Goal: Task Accomplishment & Management: Complete application form

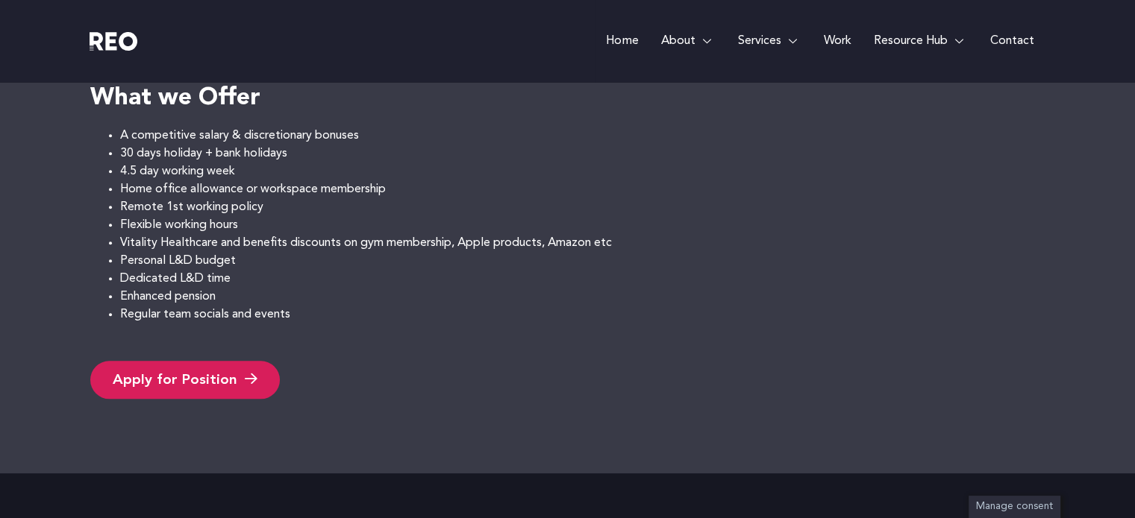
scroll to position [1483, 0]
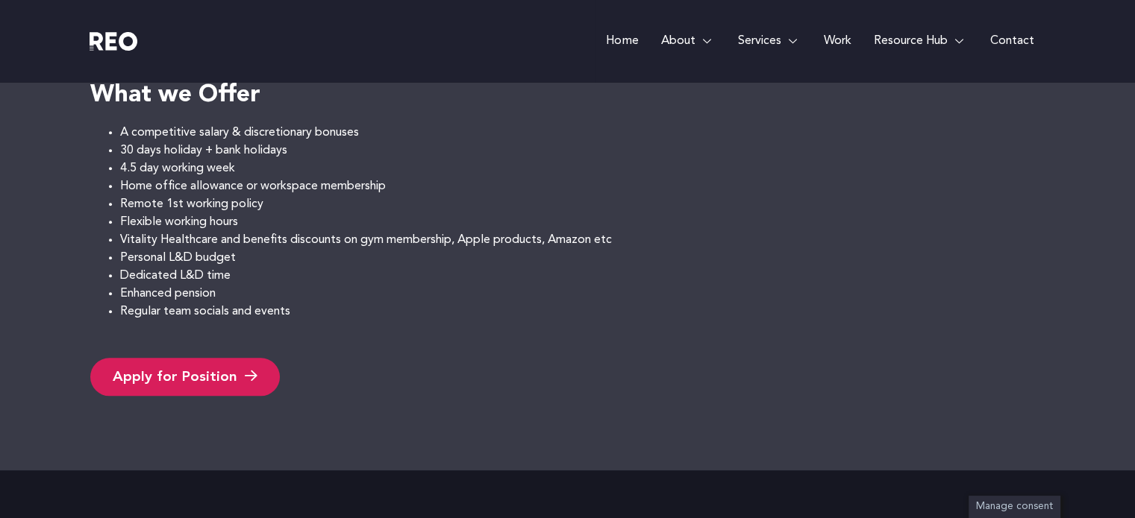
click at [156, 376] on link "Apply for Position" at bounding box center [184, 377] width 189 height 38
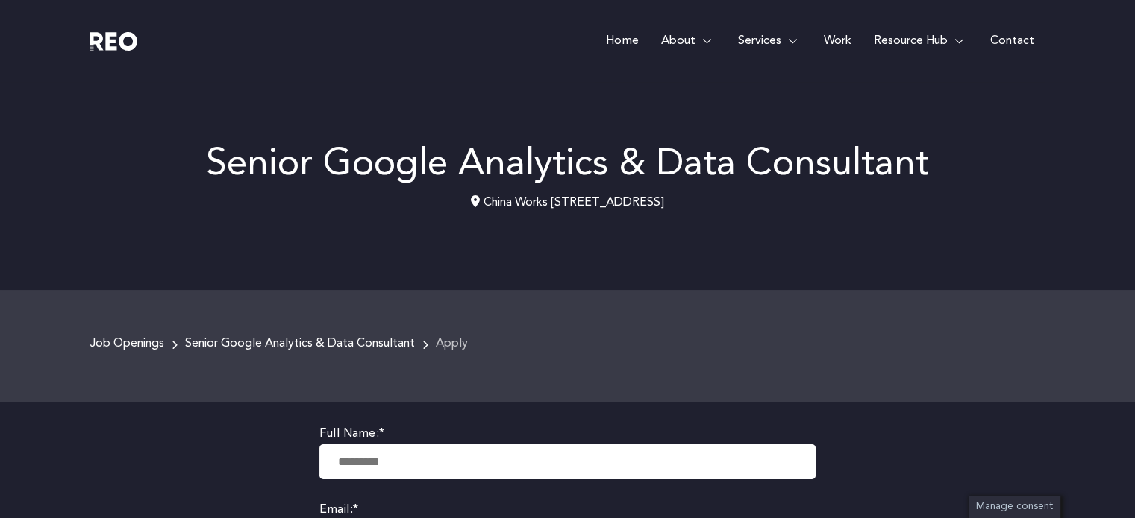
scroll to position [3, 0]
click at [378, 454] on input "text" at bounding box center [567, 462] width 496 height 35
type input "**********"
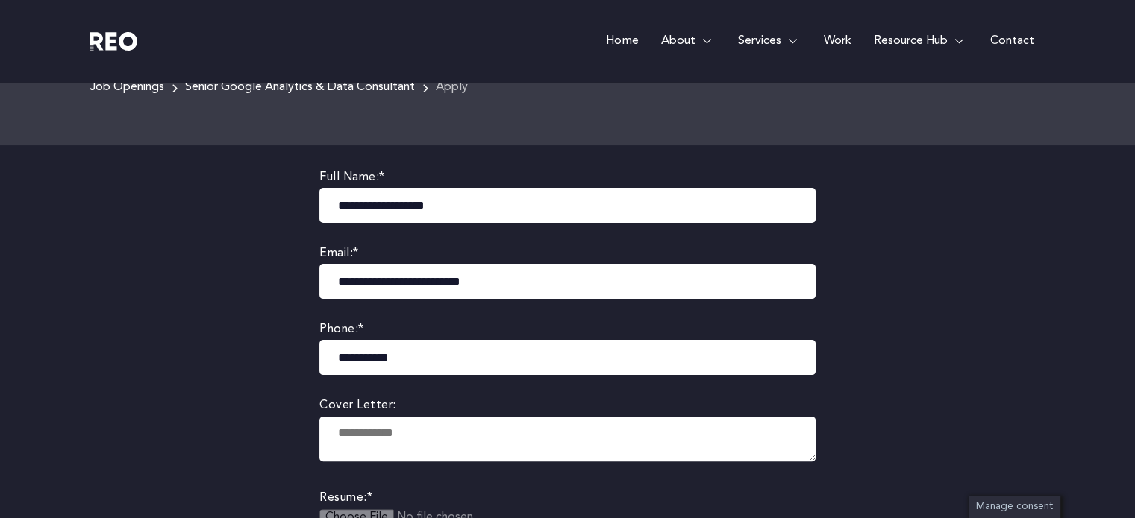
scroll to position [419, 0]
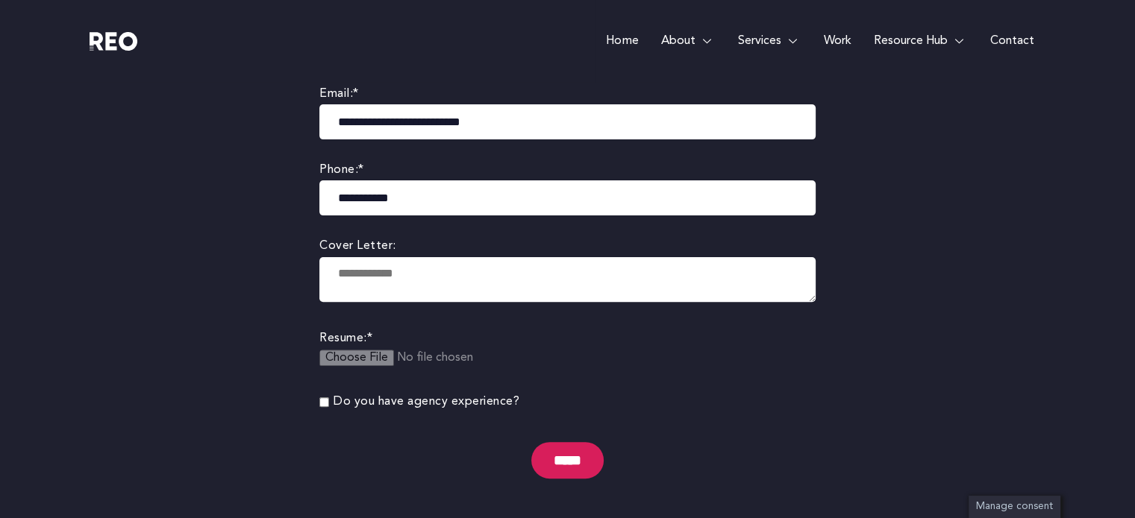
click at [413, 291] on textarea at bounding box center [567, 279] width 496 height 45
paste textarea "**********"
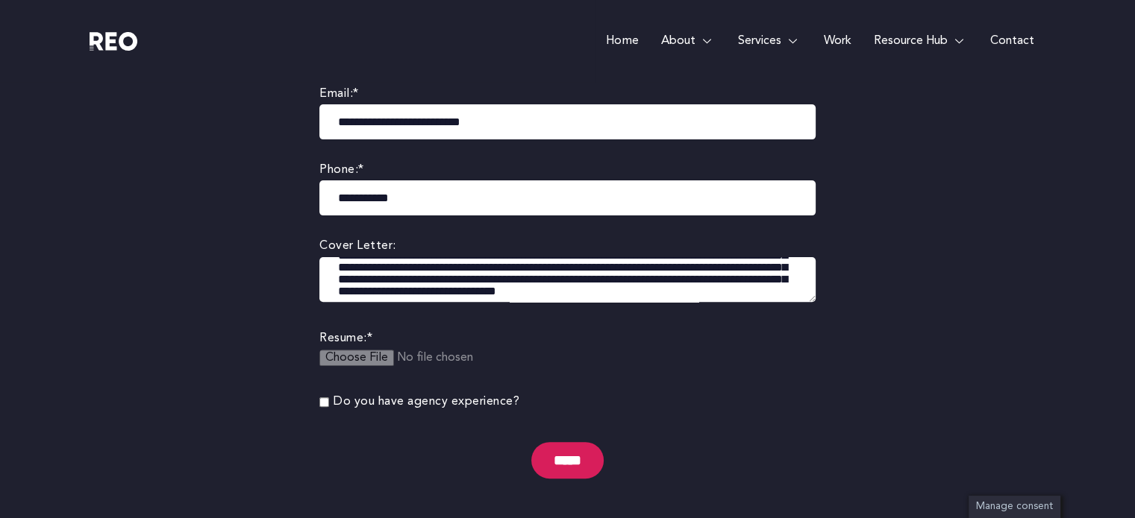
scroll to position [56, 0]
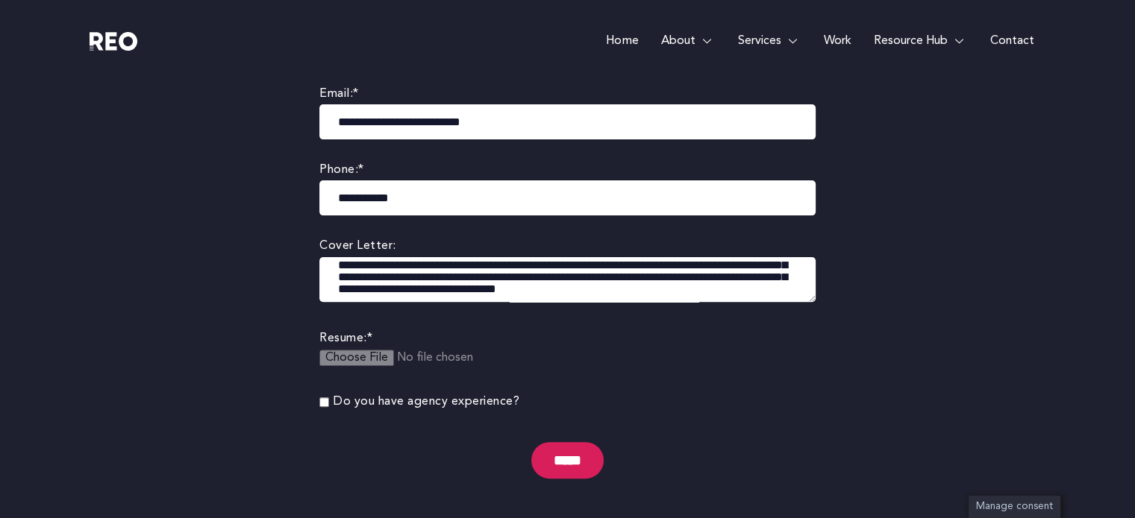
click at [405, 292] on textarea at bounding box center [567, 279] width 496 height 45
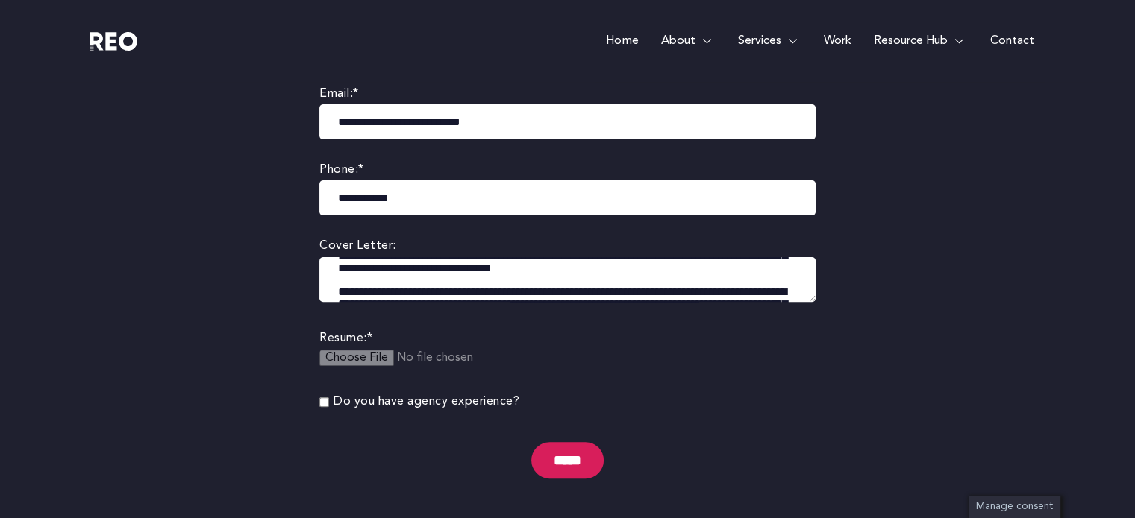
type textarea "**********"
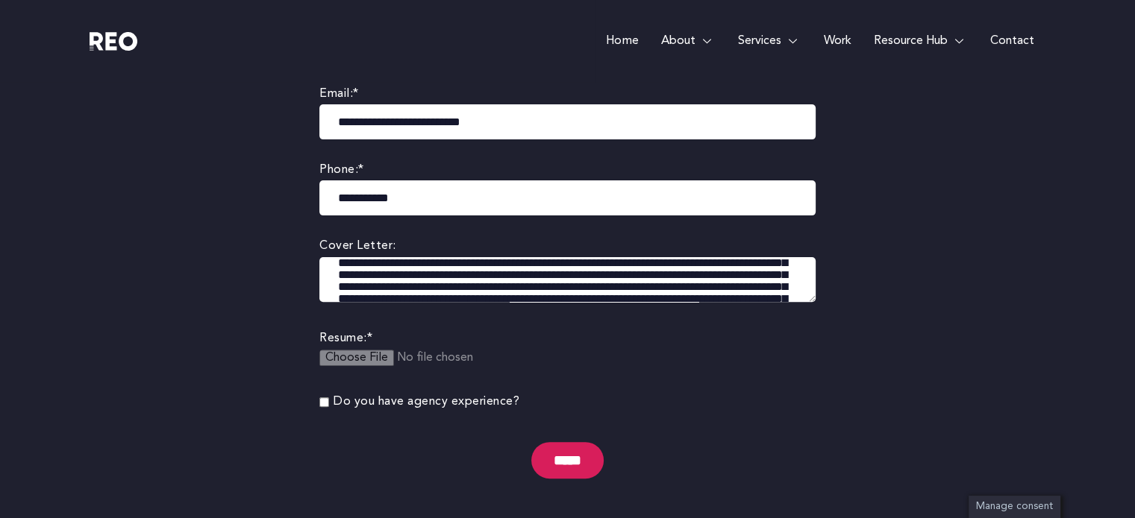
scroll to position [122, 0]
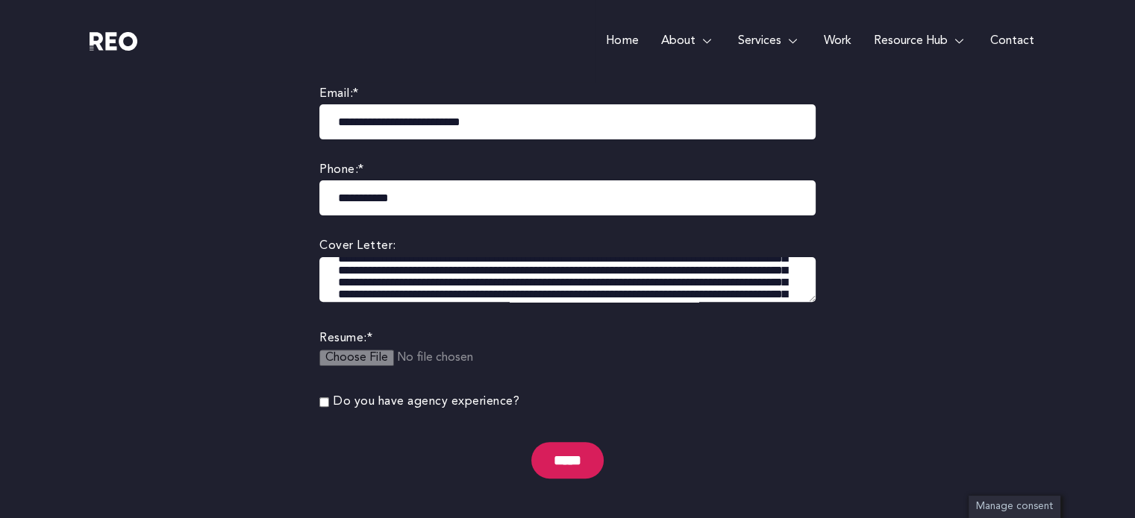
click at [353, 350] on input "file" at bounding box center [433, 367] width 228 height 35
type input "**********"
click at [567, 468] on input "*****" at bounding box center [567, 460] width 72 height 37
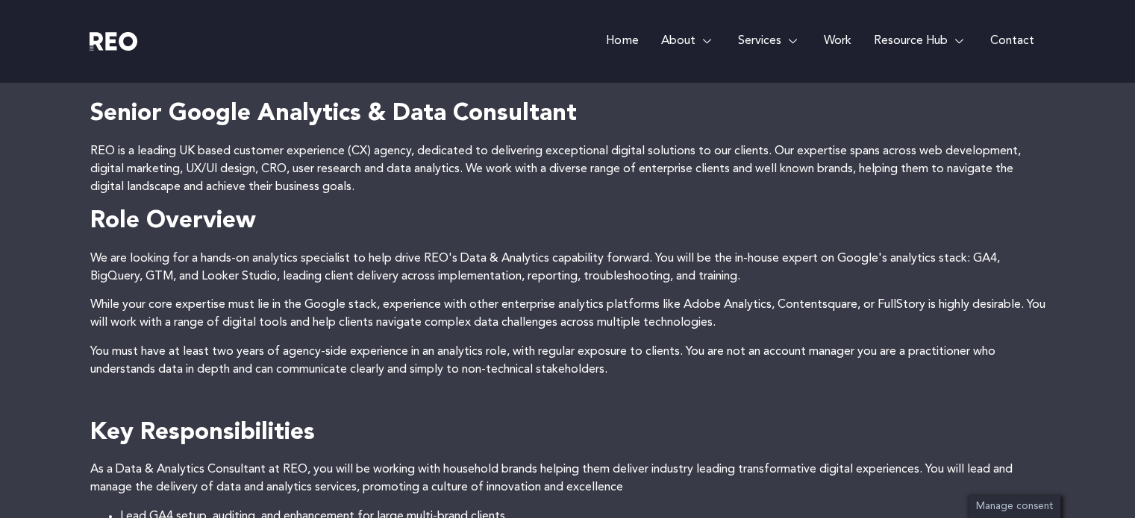
scroll to position [337, 0]
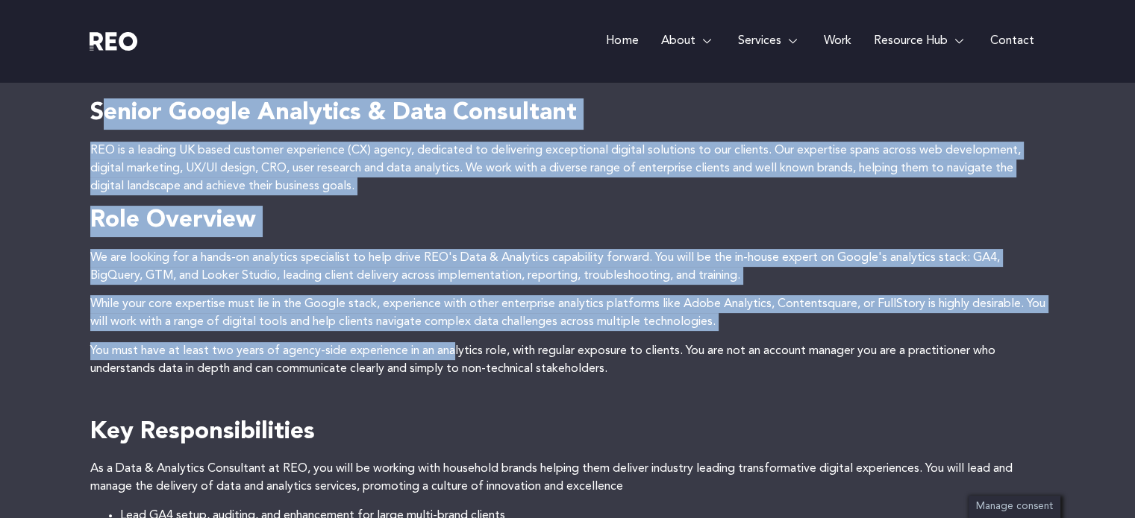
drag, startPoint x: 101, startPoint y: 109, endPoint x: 457, endPoint y: 355, distance: 432.1
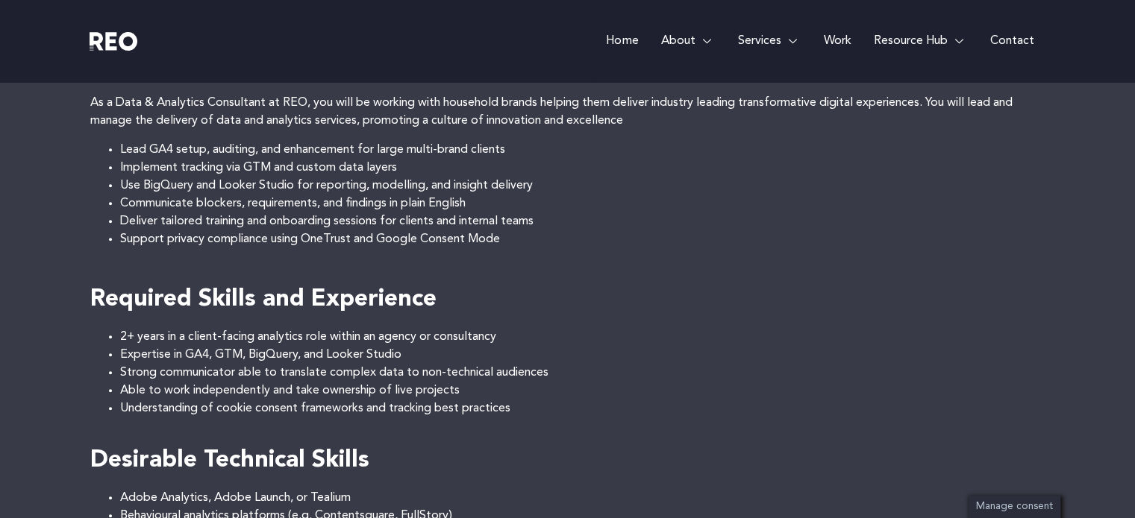
scroll to position [706, 0]
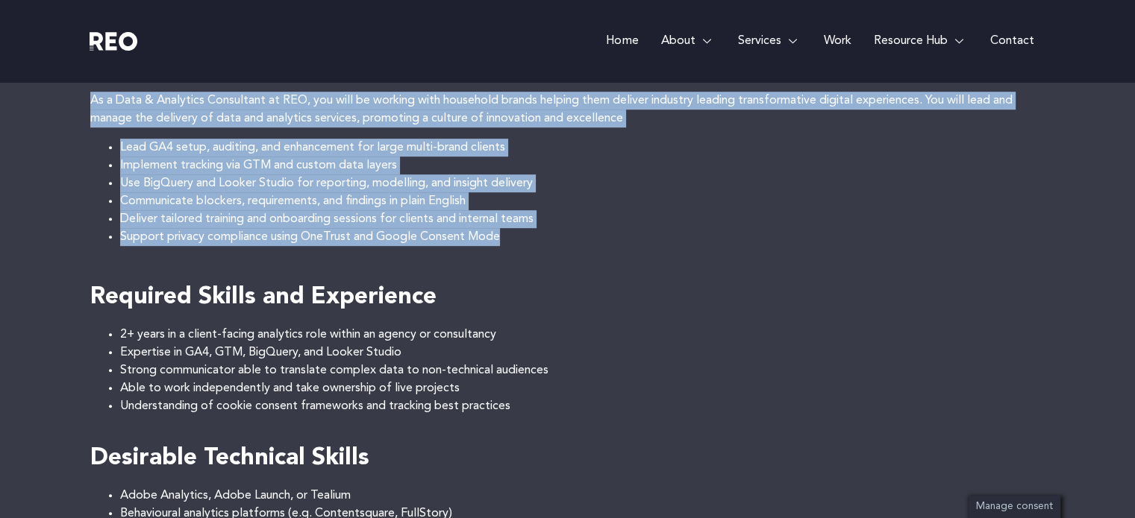
click at [570, 236] on li "Support privacy compliance using OneTrust and Google Consent Mode" at bounding box center [582, 237] width 925 height 18
copy div "enior Google Analytics & Data Consultant REO is a leading UK based customer exp…"
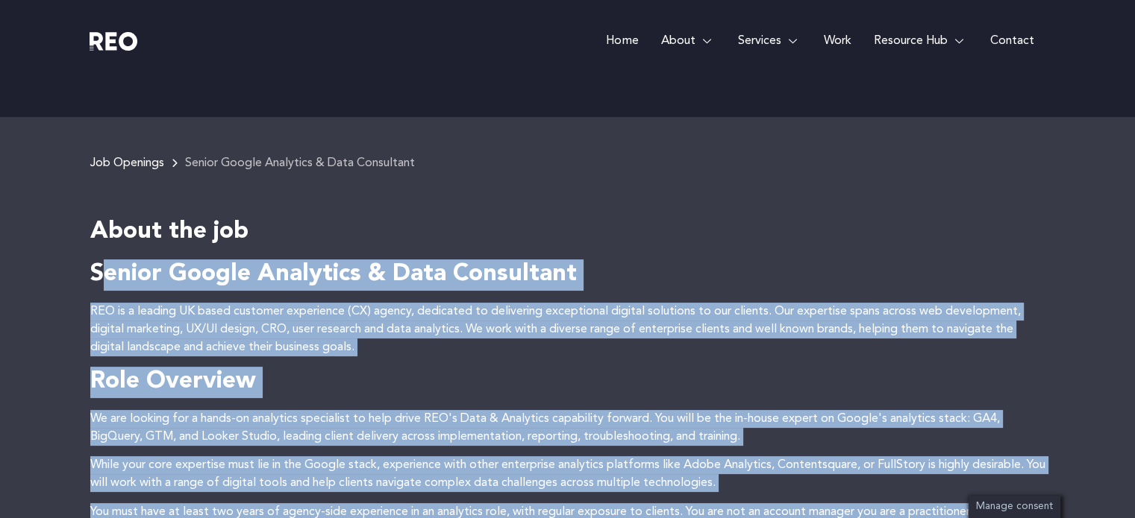
scroll to position [166, 0]
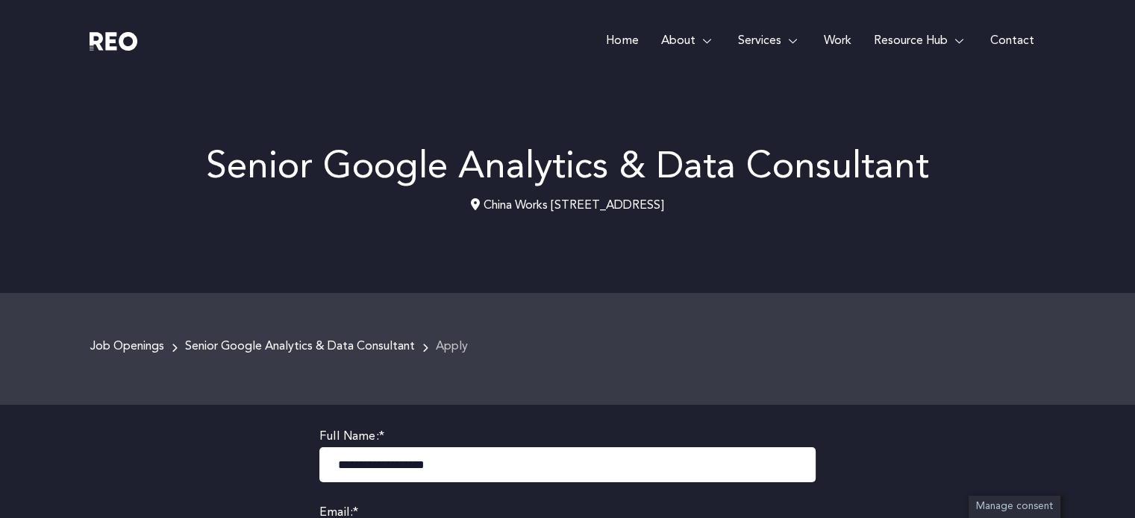
click at [305, 348] on link "Senior Google Analytics & Data Consultant" at bounding box center [300, 347] width 230 height 12
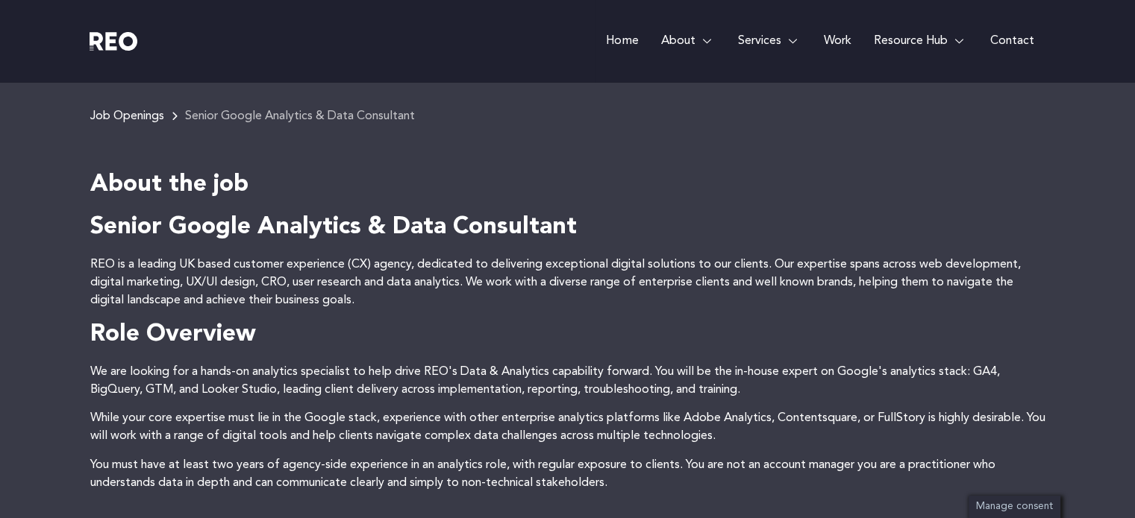
scroll to position [260, 0]
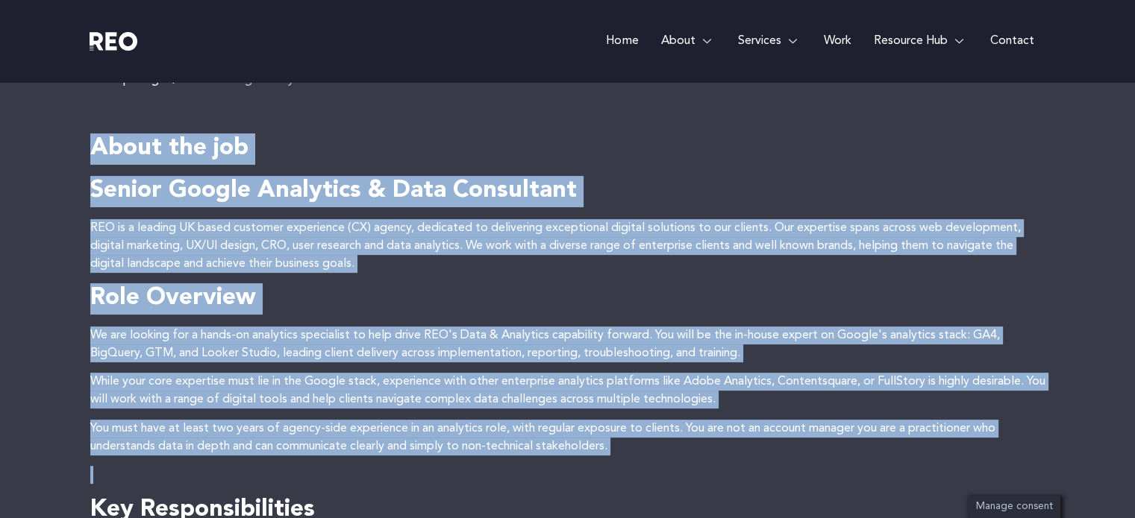
drag, startPoint x: 90, startPoint y: 152, endPoint x: 467, endPoint y: 471, distance: 493.9
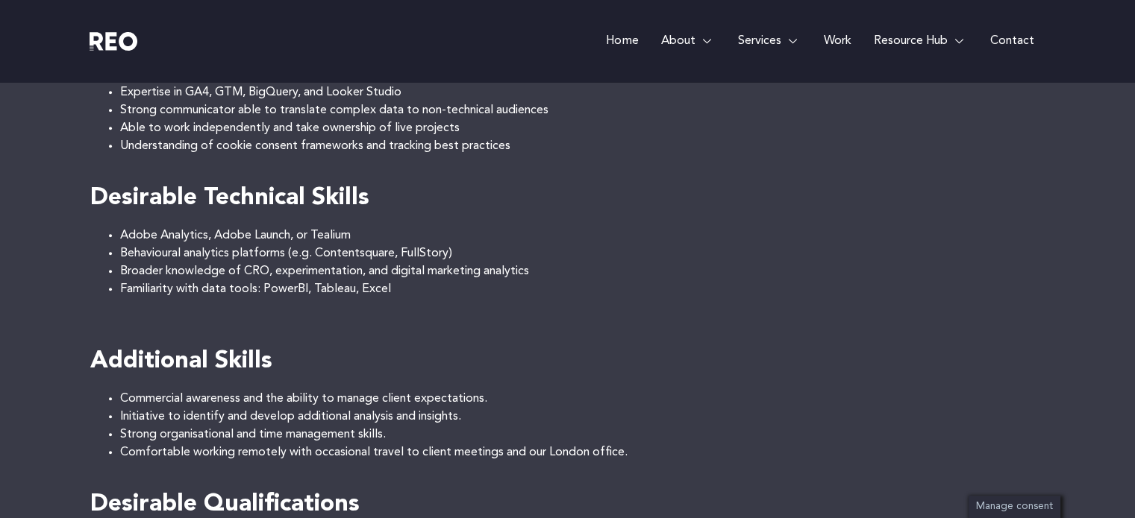
scroll to position [965, 0]
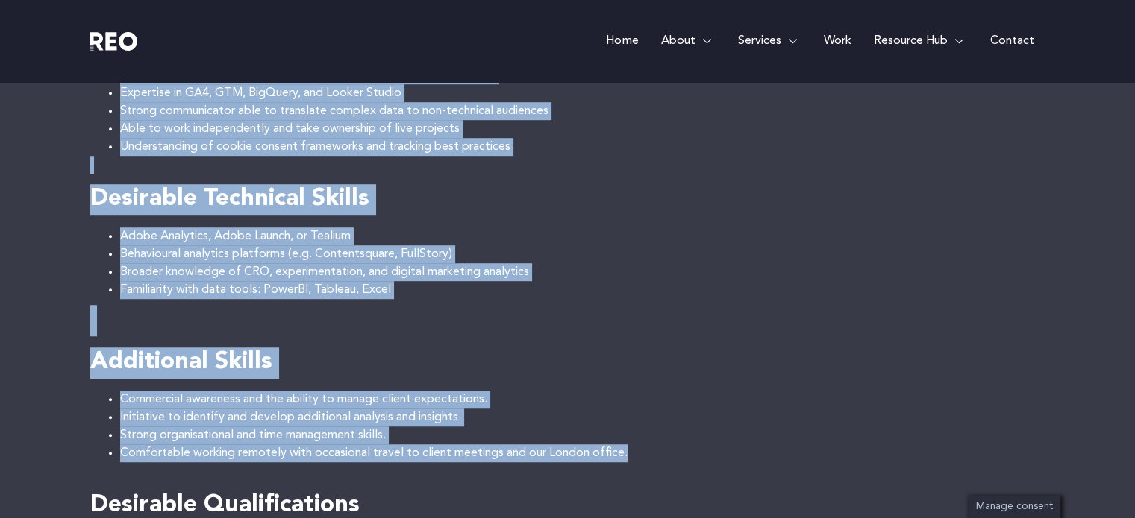
click at [633, 456] on li "Comfortable working remotely with occasional travel to client meetings and our …" at bounding box center [582, 454] width 925 height 18
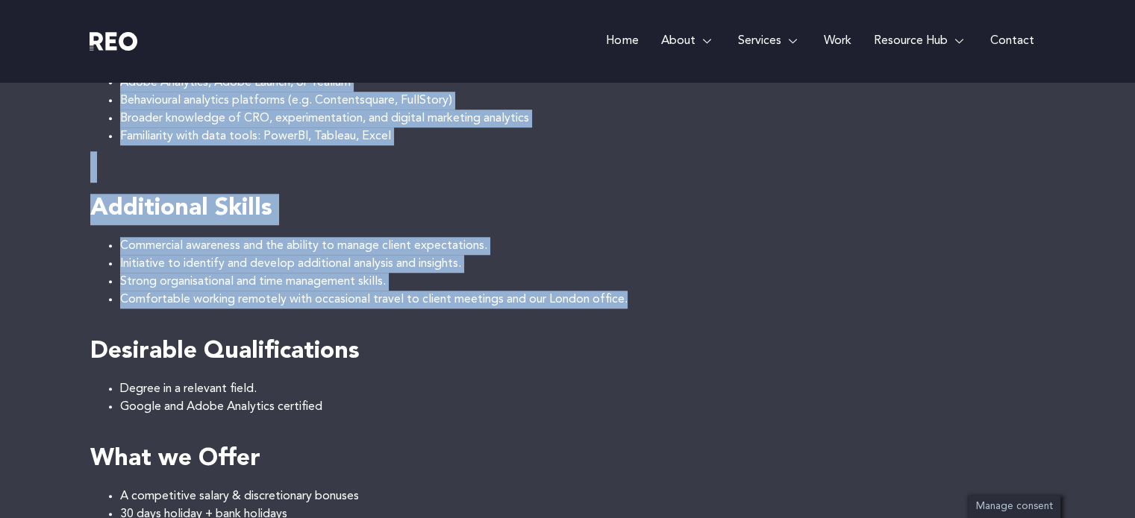
scroll to position [1116, 0]
